Goal: Information Seeking & Learning: Check status

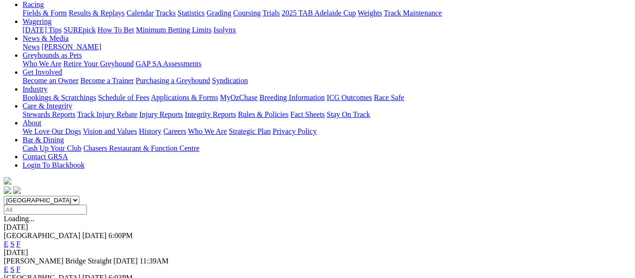
scroll to position [94, 0]
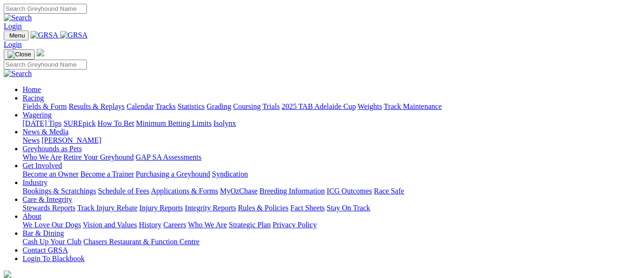
click at [44, 94] on link "Racing" at bounding box center [33, 98] width 21 height 8
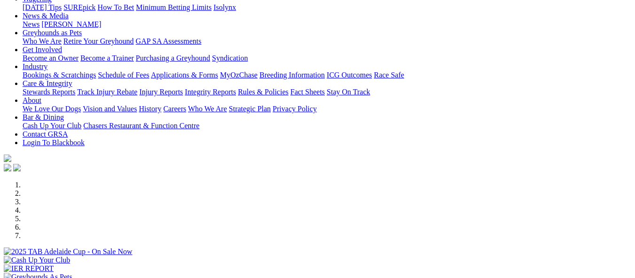
scroll to position [94, 0]
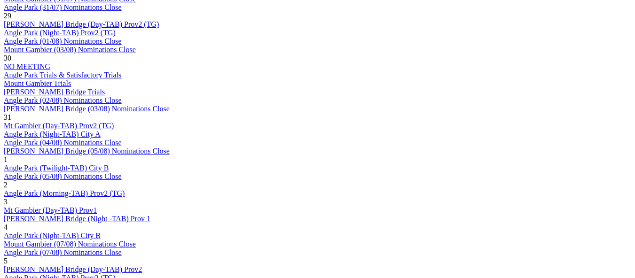
scroll to position [611, 0]
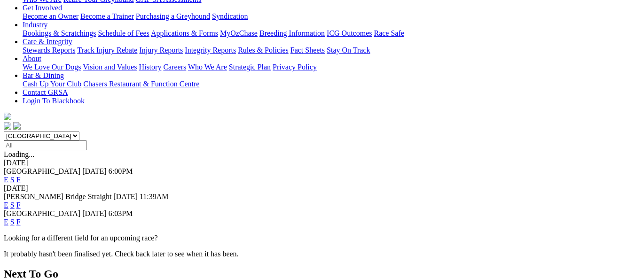
scroll to position [141, 0]
